Goal: Submit feedback/report problem

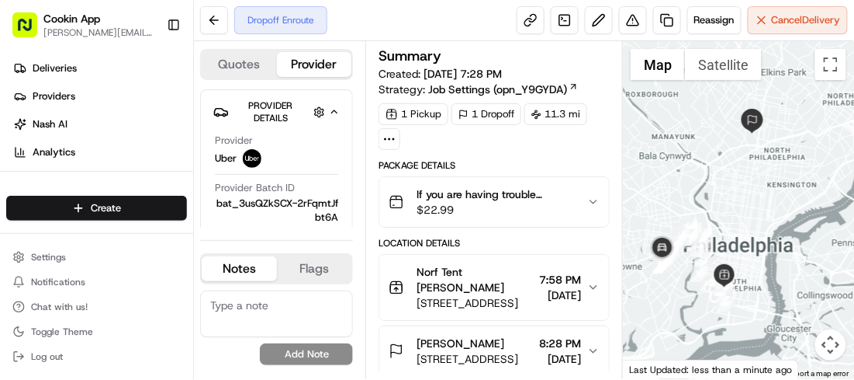
drag, startPoint x: 473, startPoint y: 140, endPoint x: 525, endPoint y: 157, distance: 54.5
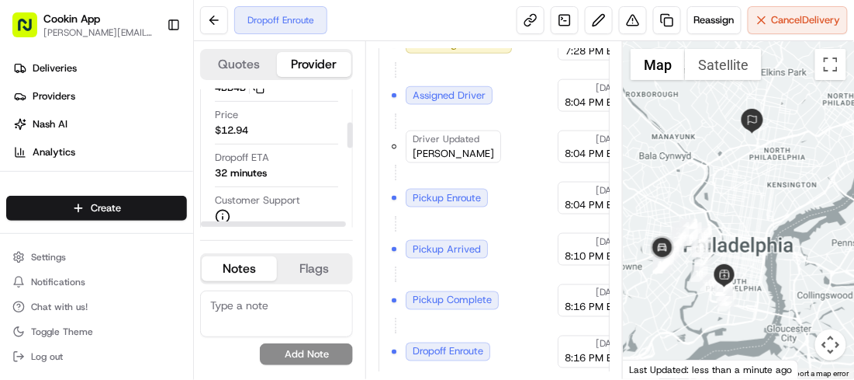
scroll to position [258, 0]
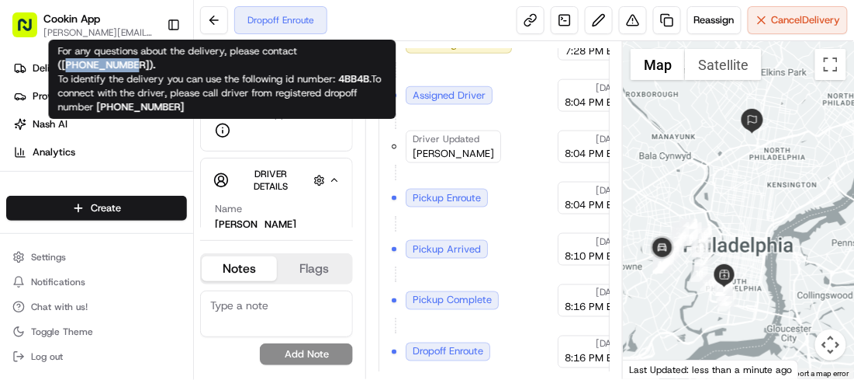
drag, startPoint x: 139, startPoint y: 64, endPoint x: 74, endPoint y: 61, distance: 65.2
click at [68, 63] on strong "( [PHONE_NUMBER] )." at bounding box center [107, 64] width 98 height 13
copy strong "18669873750"
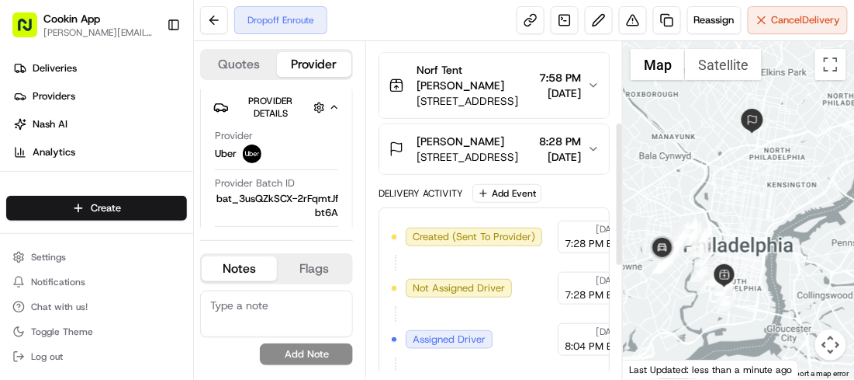
scroll to position [187, 0]
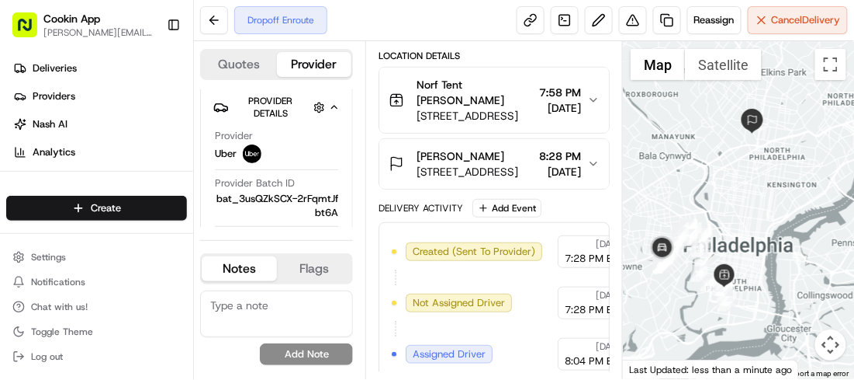
click at [539, 110] on span "[DATE]" at bounding box center [560, 108] width 42 height 16
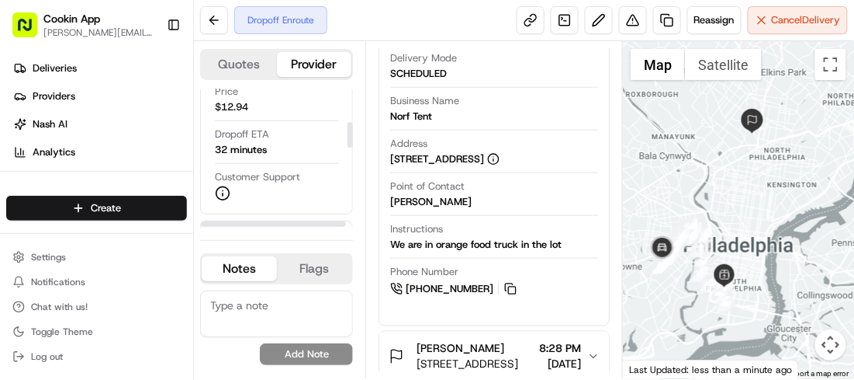
scroll to position [177, 0]
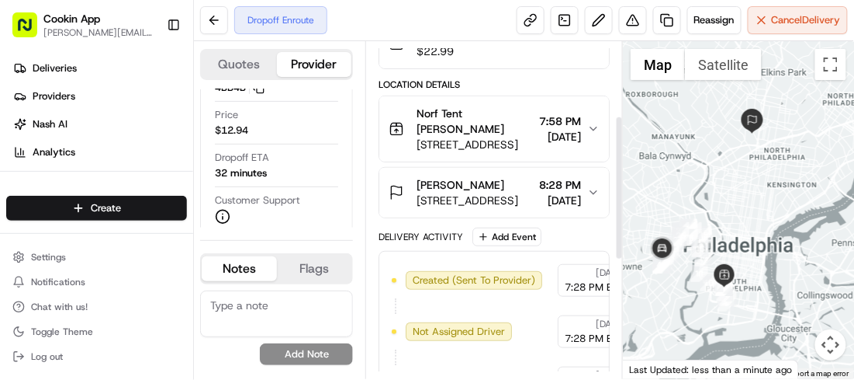
scroll to position [172, 0]
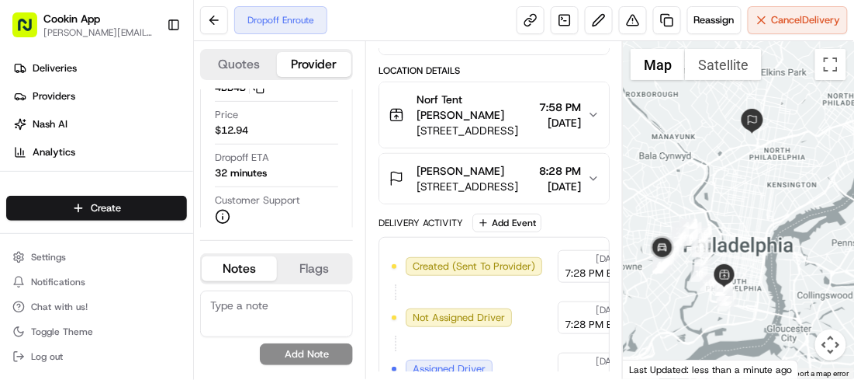
click at [487, 178] on span "[STREET_ADDRESS]" at bounding box center [468, 186] width 102 height 16
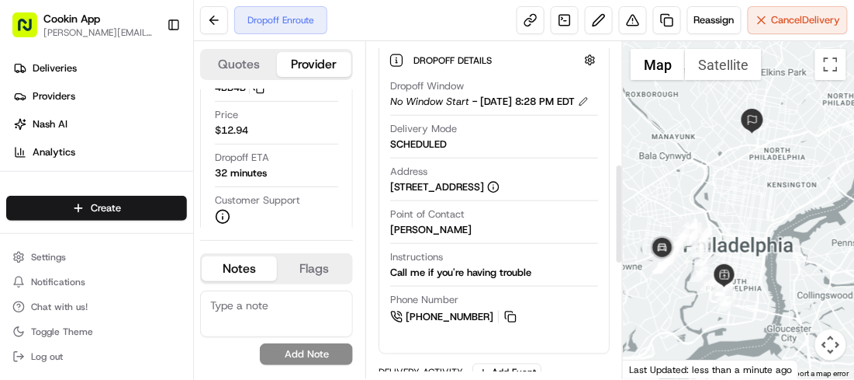
scroll to position [431, 0]
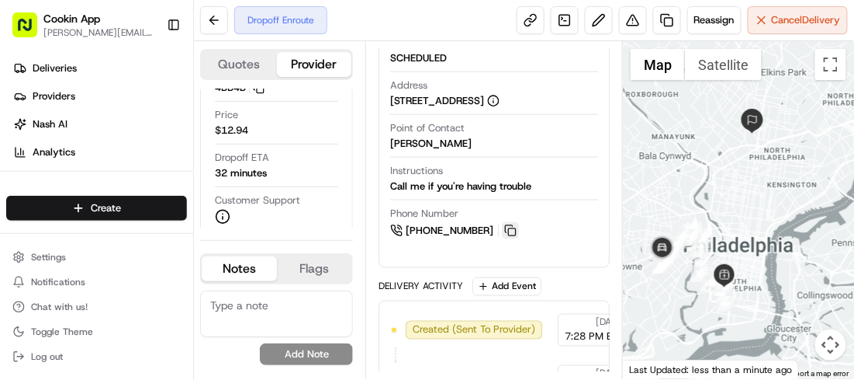
click at [506, 239] on button at bounding box center [510, 230] width 17 height 17
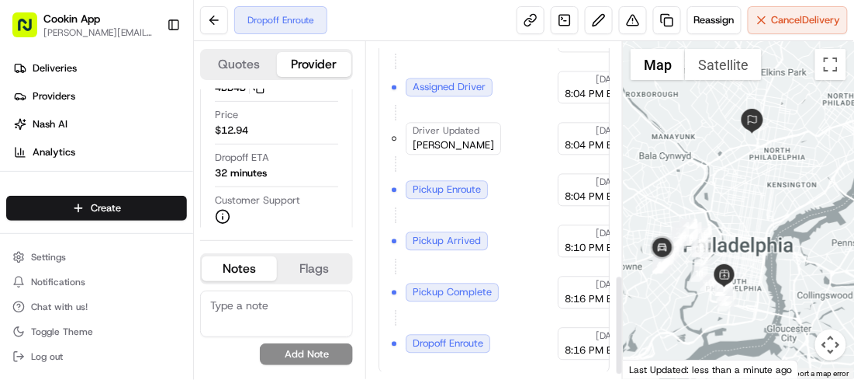
scroll to position [794, 0]
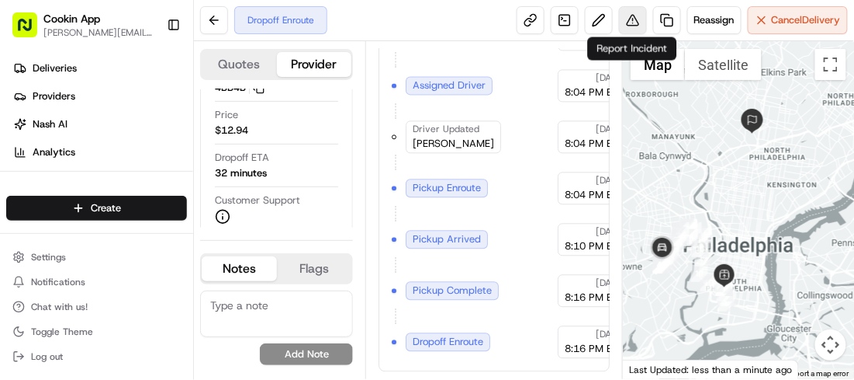
click at [632, 26] on button at bounding box center [633, 20] width 28 height 28
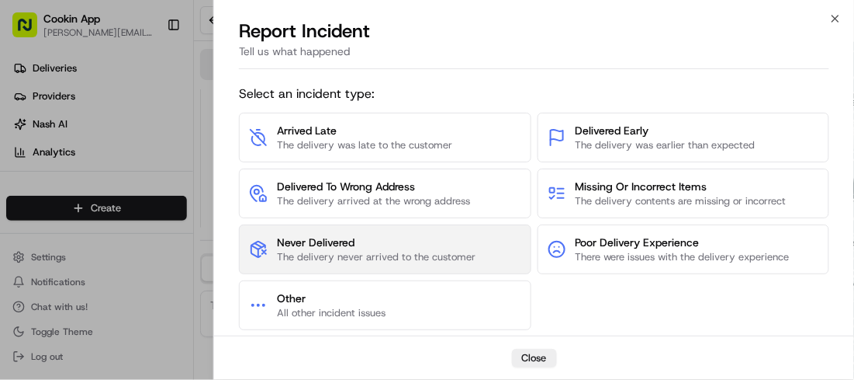
click at [325, 244] on span "Never Delivered" at bounding box center [376, 242] width 199 height 16
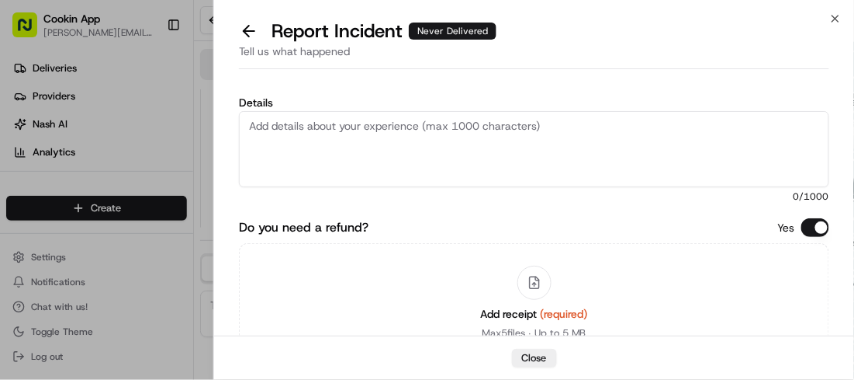
click at [337, 122] on textarea "Details" at bounding box center [534, 149] width 591 height 76
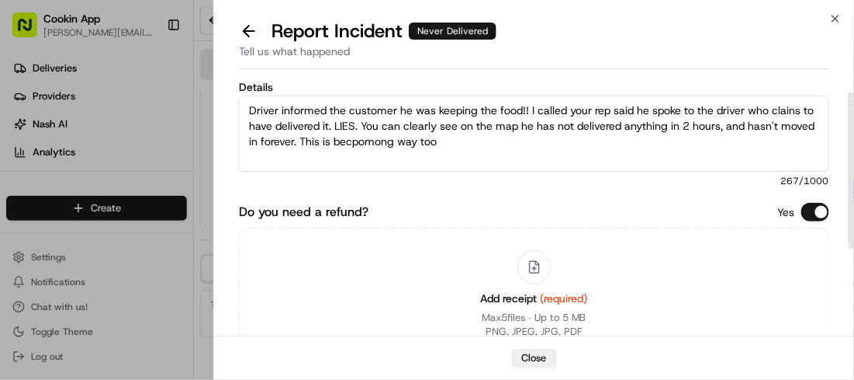
scroll to position [0, 0]
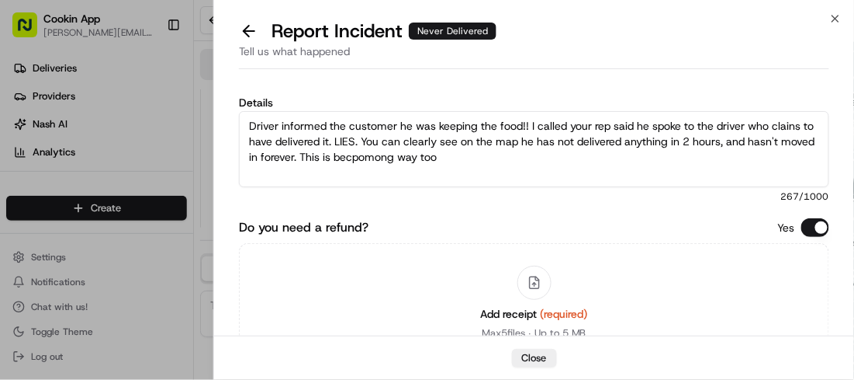
click at [381, 157] on textarea "Driver informed the customer he was keeping the food!! I called your rep said h…" at bounding box center [534, 149] width 591 height 76
click at [459, 155] on textarea "Driver informed the customer he was keeping the food!! I called your rep said h…" at bounding box center [534, 149] width 591 height 76
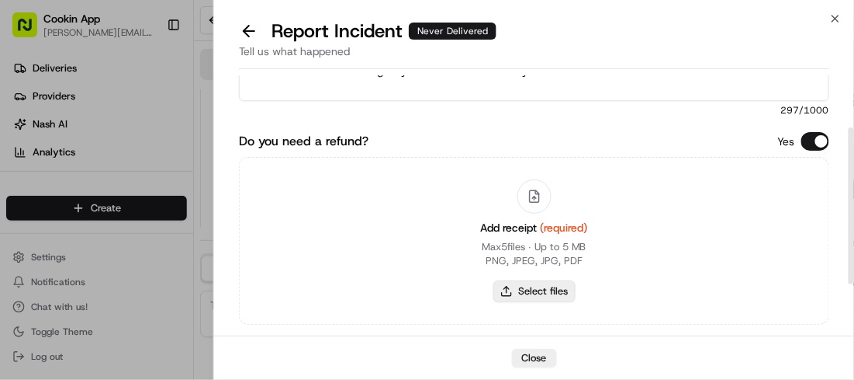
type textarea "Driver informed the customer he was keeping the food!! I called your rep said h…"
click at [534, 286] on button "Select files" at bounding box center [535, 291] width 82 height 22
type input "C:\fakepath\Screenshot 2025-08-17 220704.png"
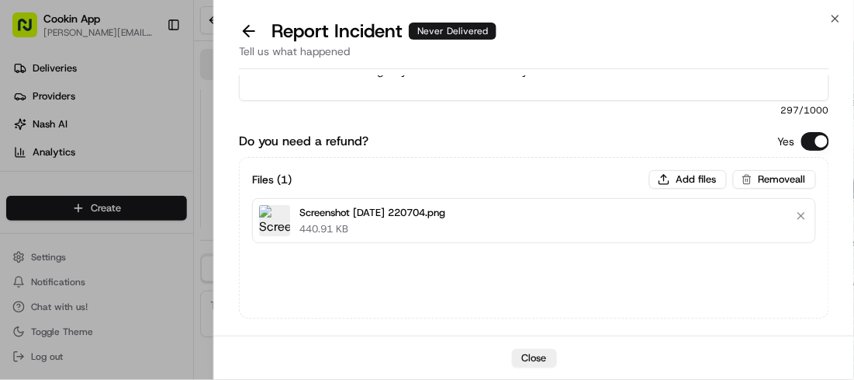
scroll to position [167, 0]
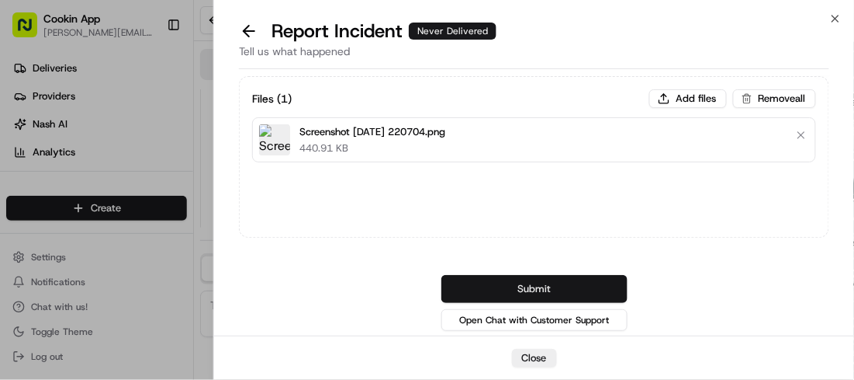
click at [532, 284] on button "Submit" at bounding box center [535, 289] width 186 height 28
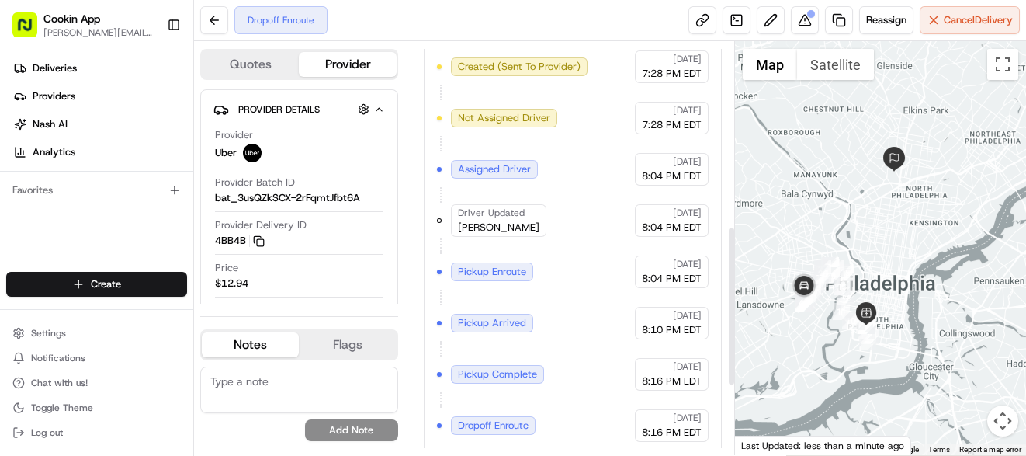
scroll to position [341, 0]
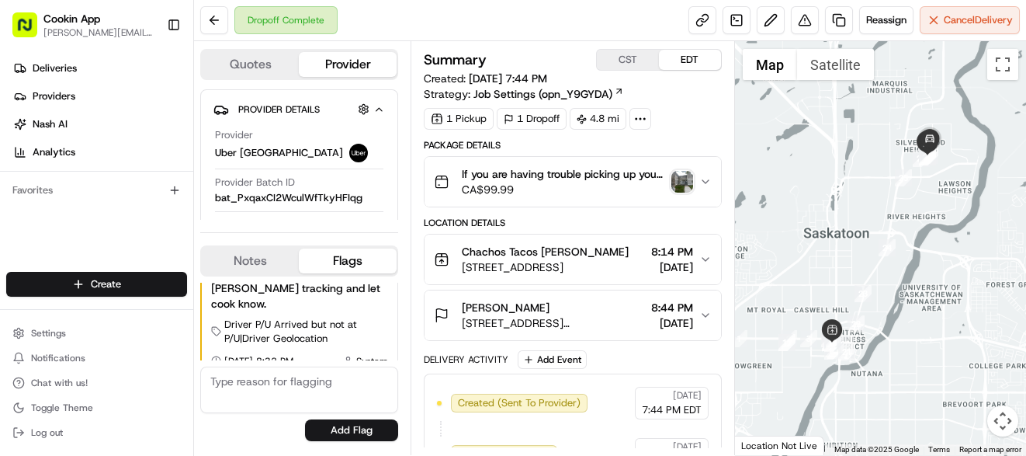
click at [622, 317] on div "Patrick Hitchens 160 Meilicke Rd, Saskatoon, SK S7K 6R1, Canada 8:44 PM 08/17/2…" at bounding box center [566, 315] width 265 height 31
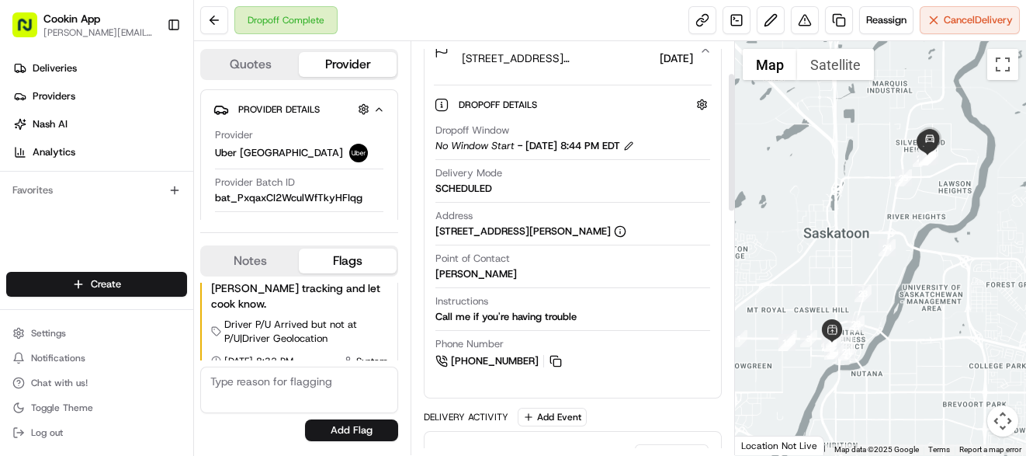
scroll to position [85, 0]
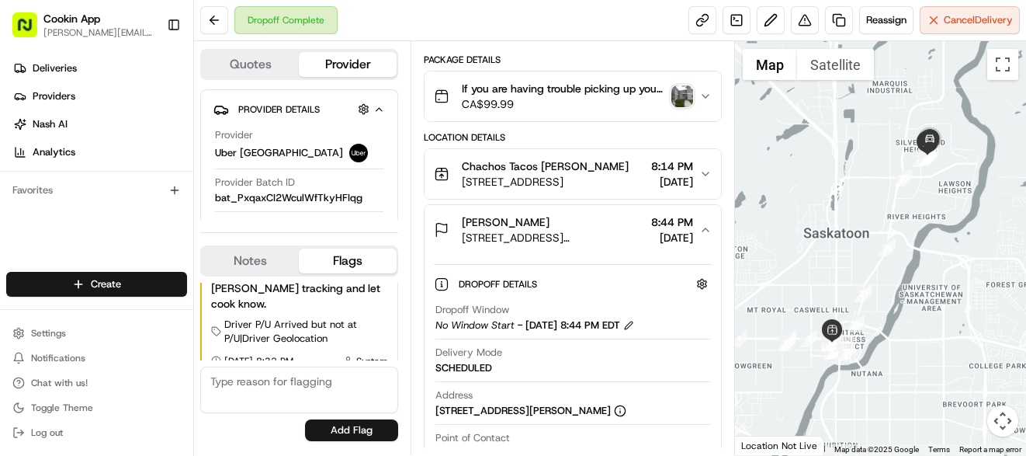
click at [679, 92] on img "button" at bounding box center [682, 96] width 22 height 22
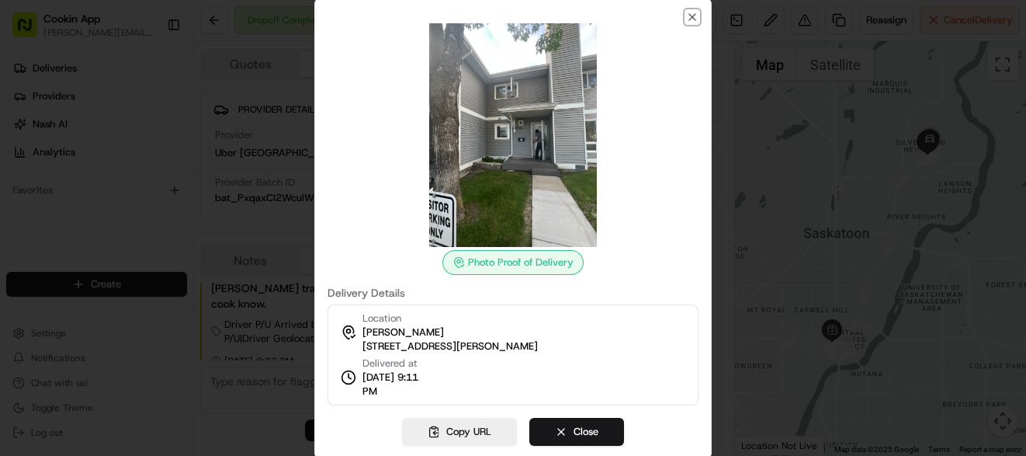
click at [693, 17] on icon "button" at bounding box center [692, 17] width 6 height 6
